Goal: Browse casually

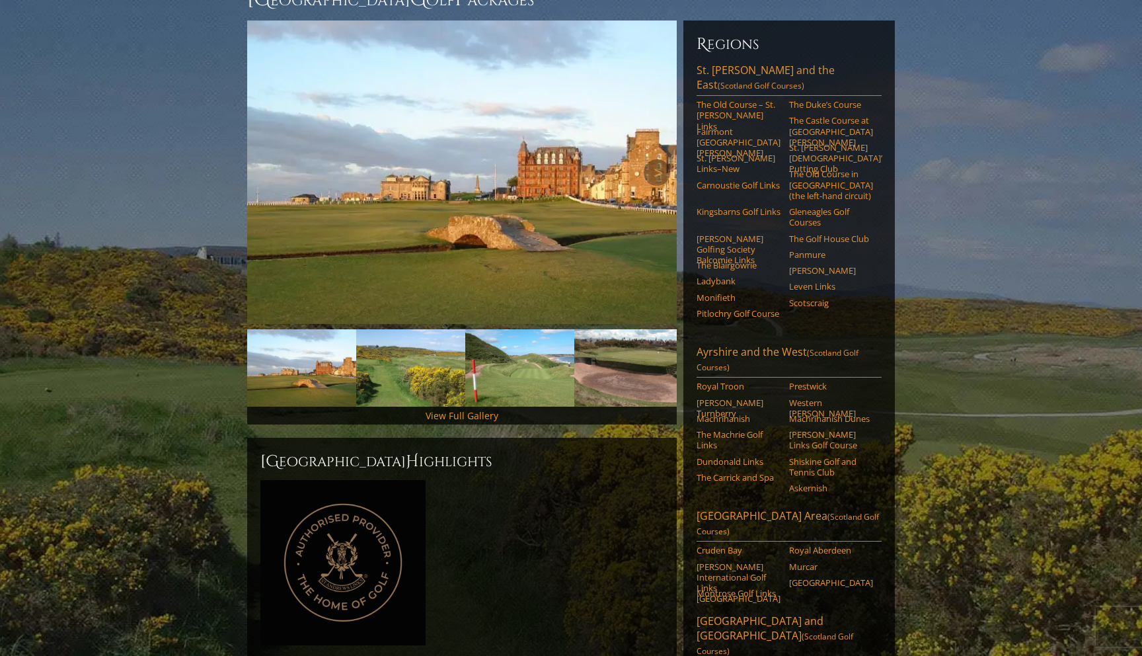
scroll to position [149, 0]
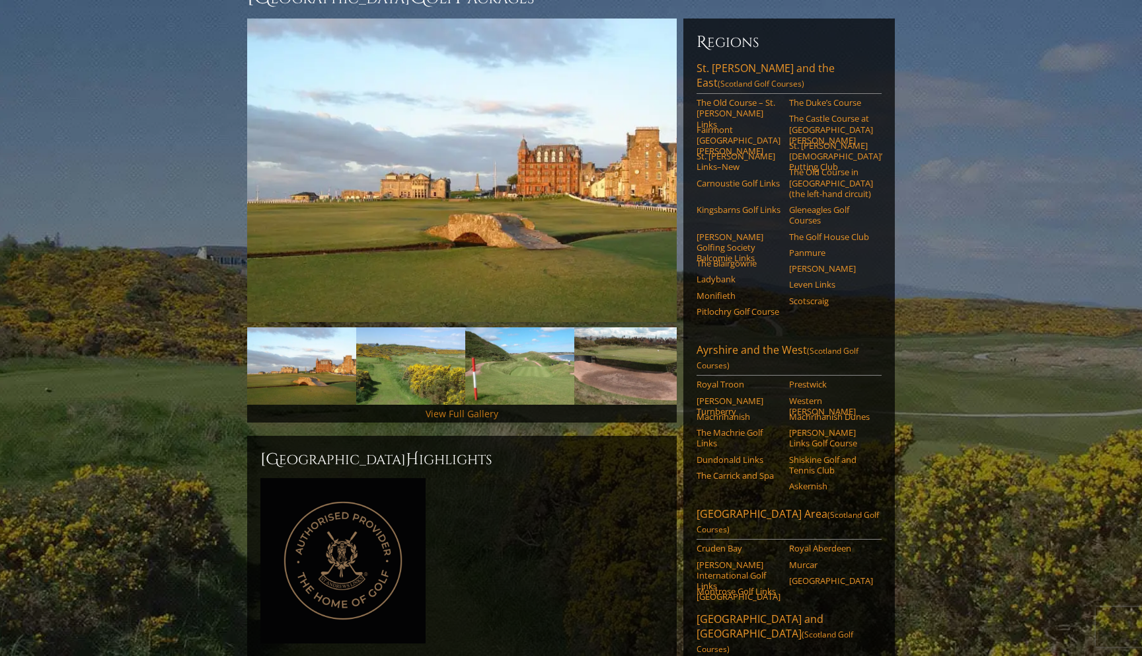
click at [484, 407] on link "View Full Gallery" at bounding box center [462, 413] width 73 height 13
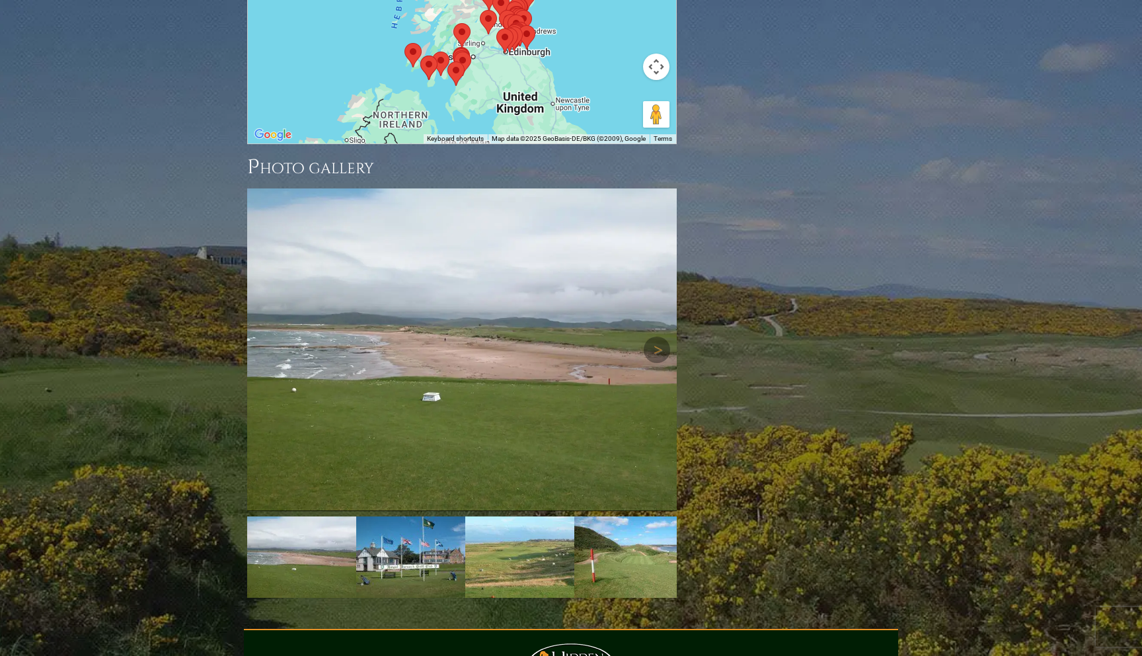
scroll to position [1785, 0]
click at [656, 336] on link "Next" at bounding box center [657, 349] width 26 height 26
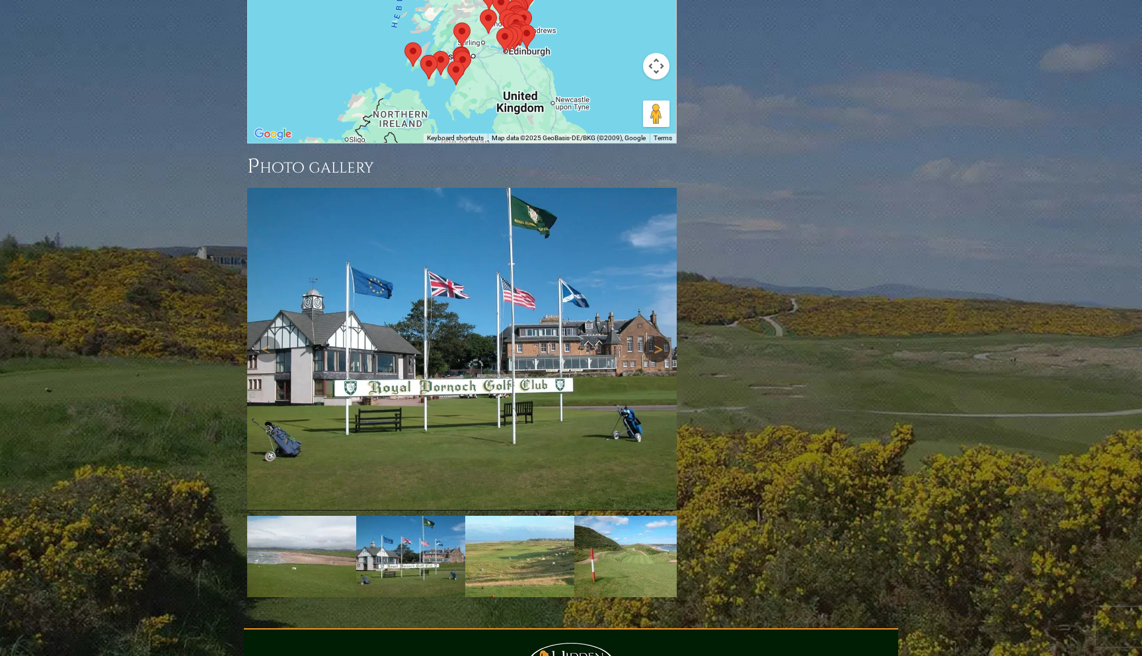
click at [660, 336] on link "Next" at bounding box center [657, 349] width 26 height 26
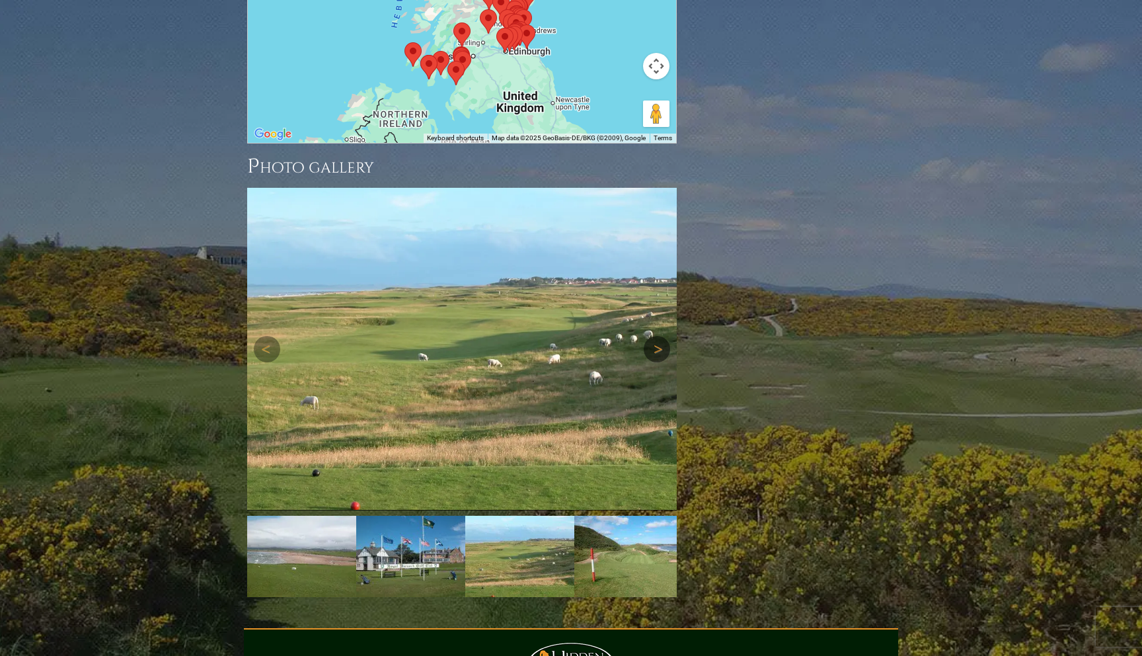
click at [660, 336] on link "Next" at bounding box center [657, 349] width 26 height 26
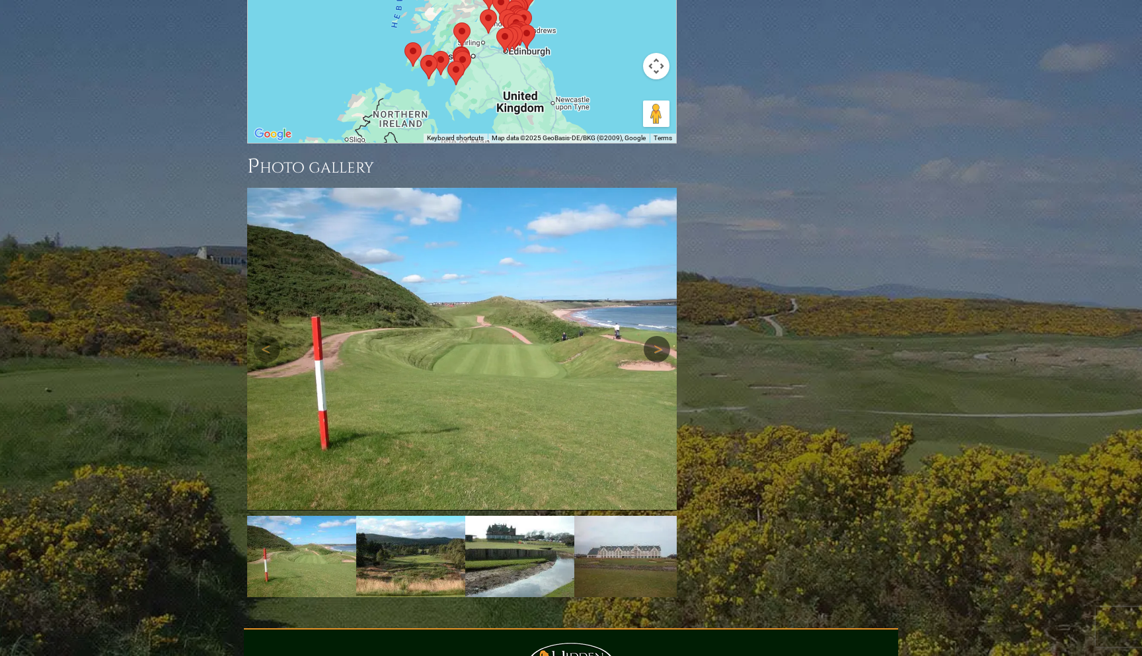
click at [660, 336] on link "Next" at bounding box center [657, 349] width 26 height 26
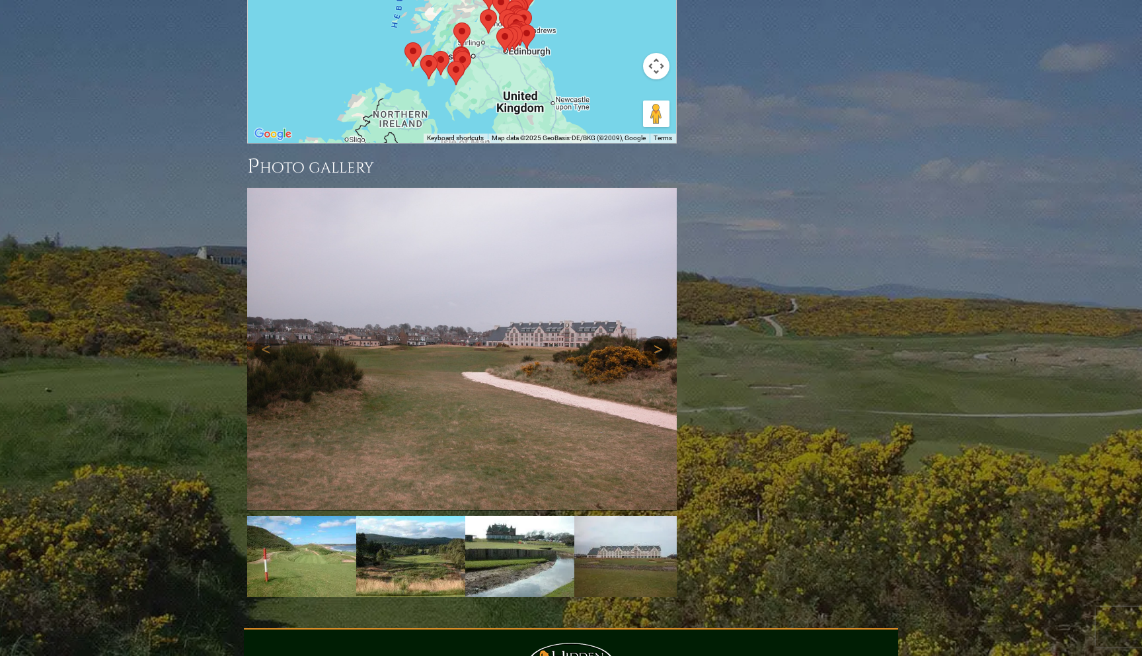
click at [660, 336] on link "Next" at bounding box center [657, 349] width 26 height 26
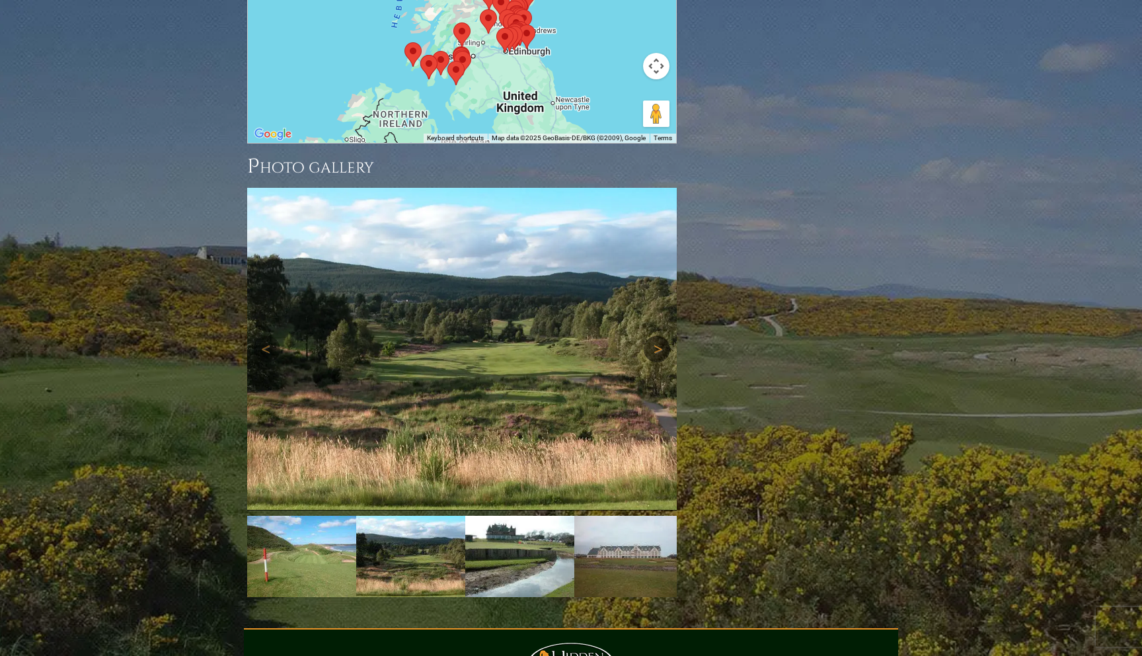
click at [660, 336] on link "Next" at bounding box center [657, 349] width 26 height 26
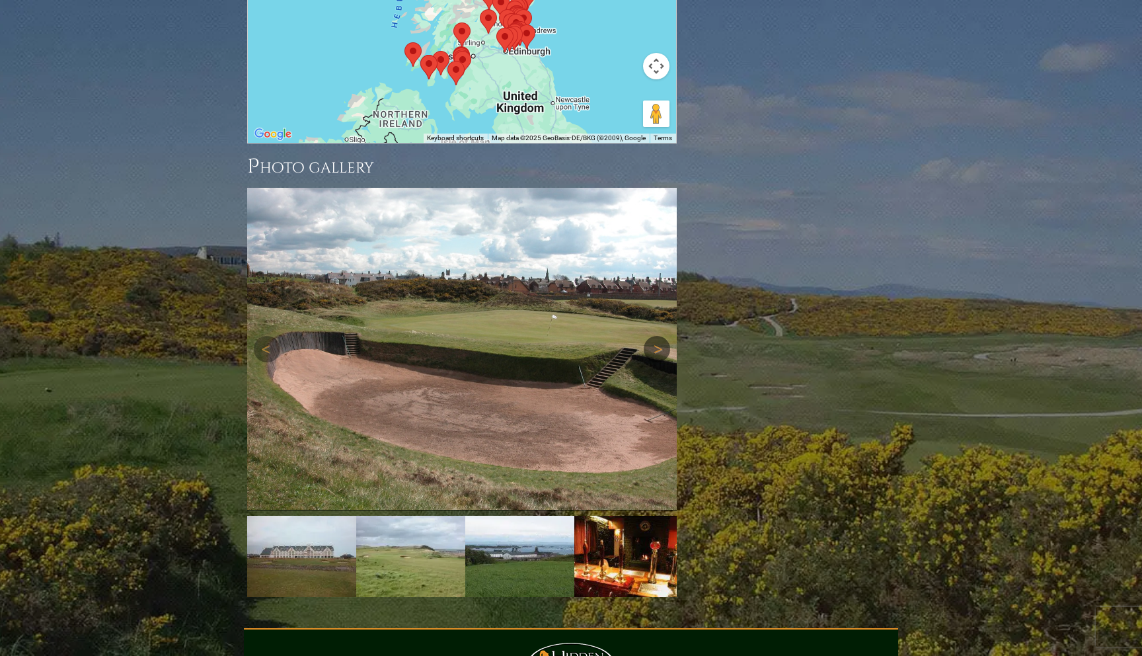
click at [660, 336] on link "Next" at bounding box center [657, 349] width 26 height 26
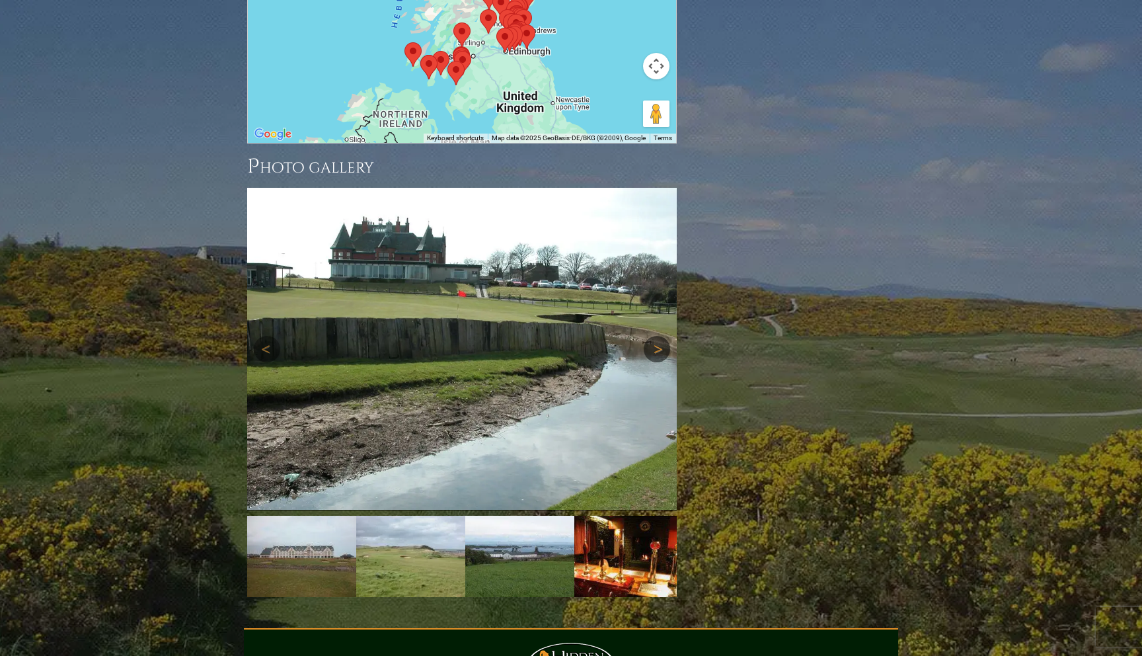
click at [660, 336] on link "Next" at bounding box center [657, 349] width 26 height 26
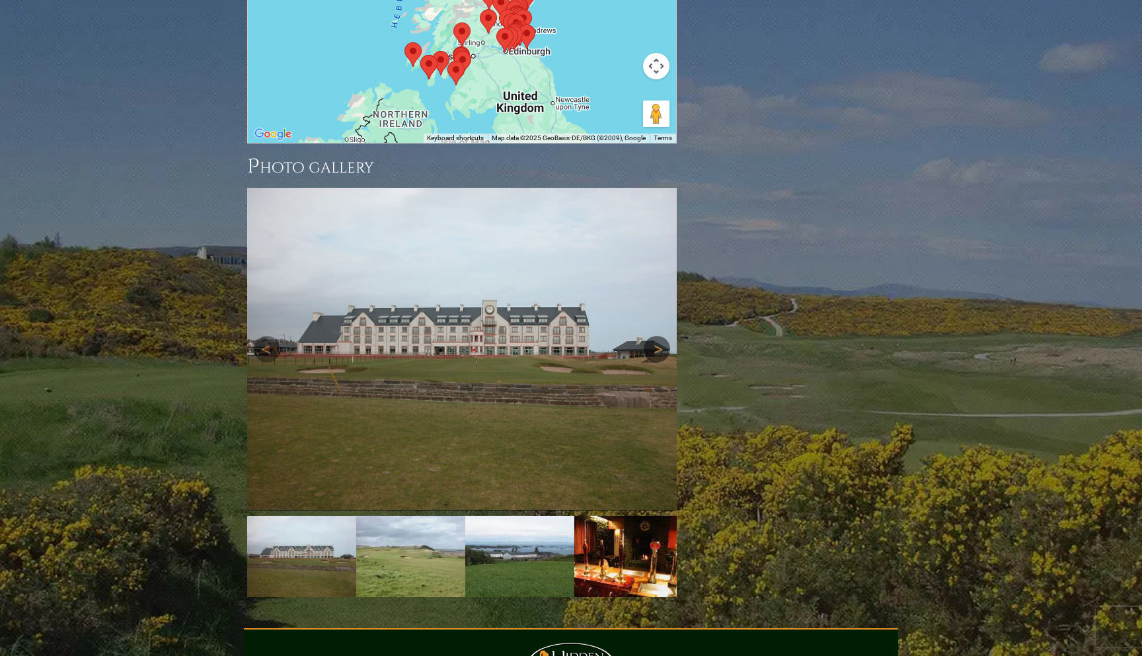
click at [660, 336] on link "Next" at bounding box center [657, 349] width 26 height 26
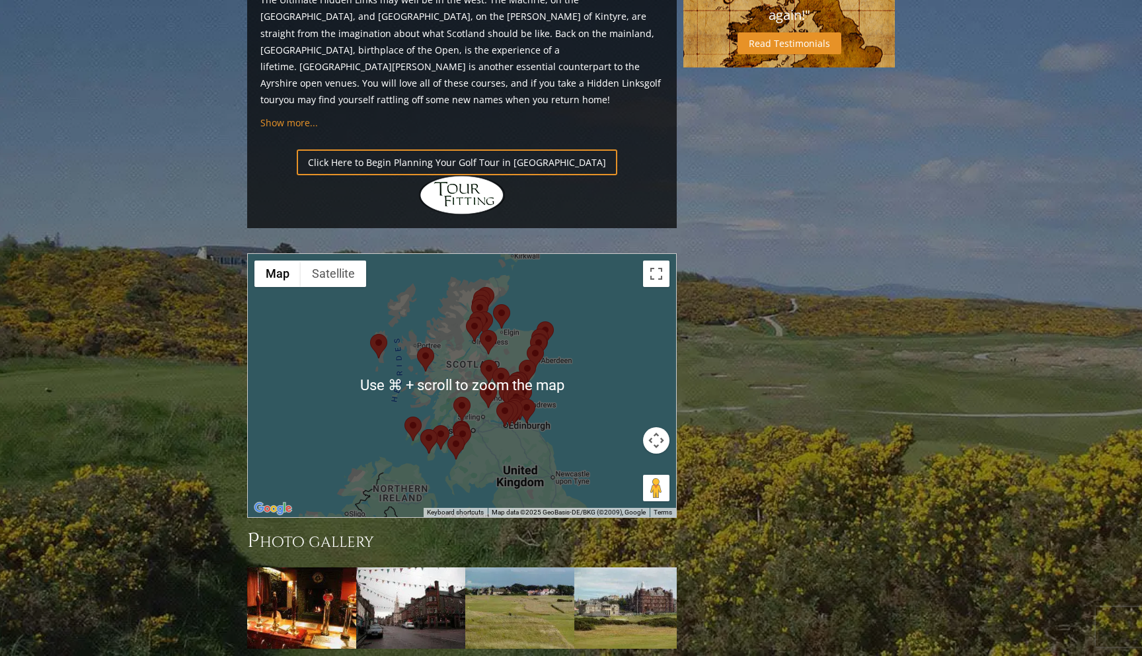
scroll to position [1410, 0]
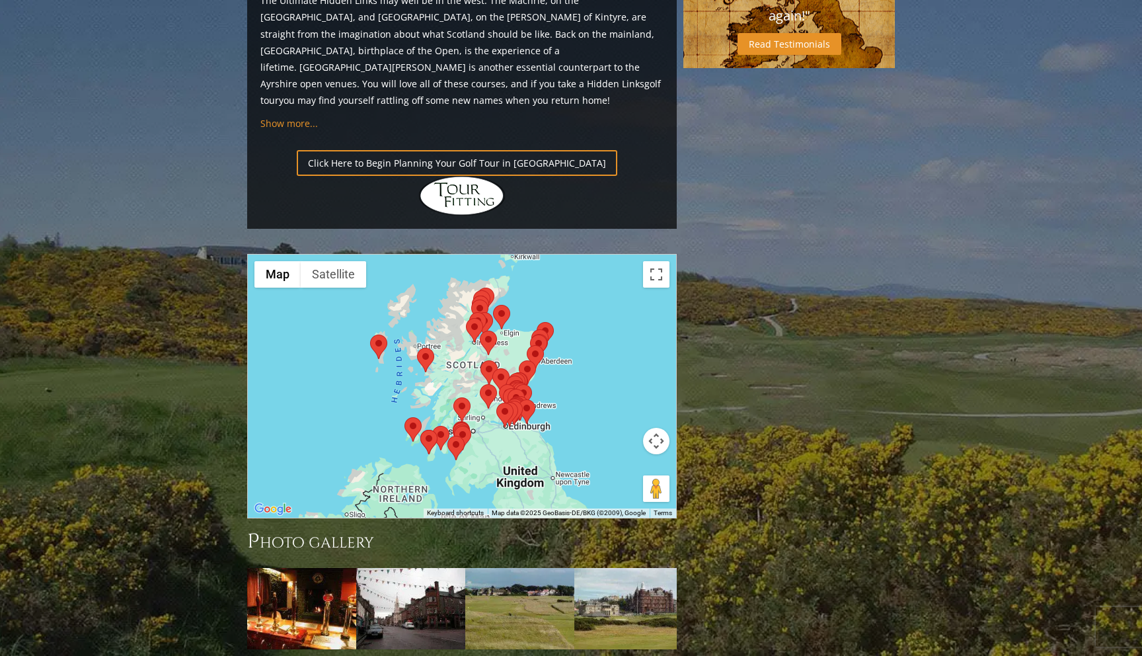
click at [658, 428] on button "Map camera controls" at bounding box center [656, 441] width 26 height 26
click at [626, 395] on button "Zoom in" at bounding box center [623, 408] width 26 height 26
